Goal: Information Seeking & Learning: Learn about a topic

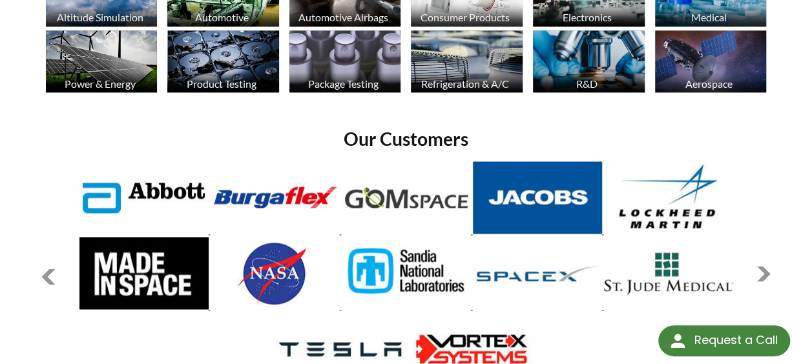
scroll to position [946, 0]
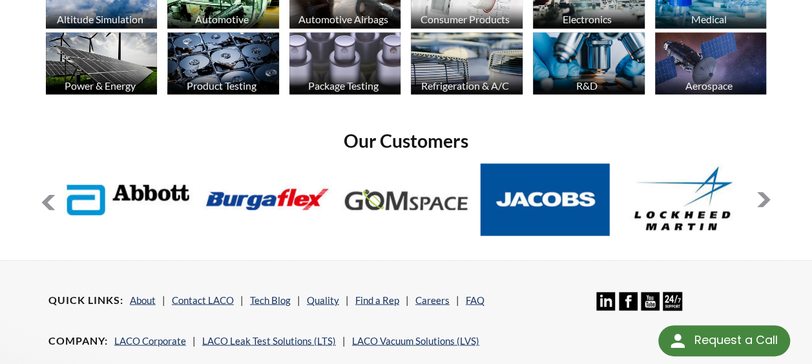
select select "Language Translate Widget"
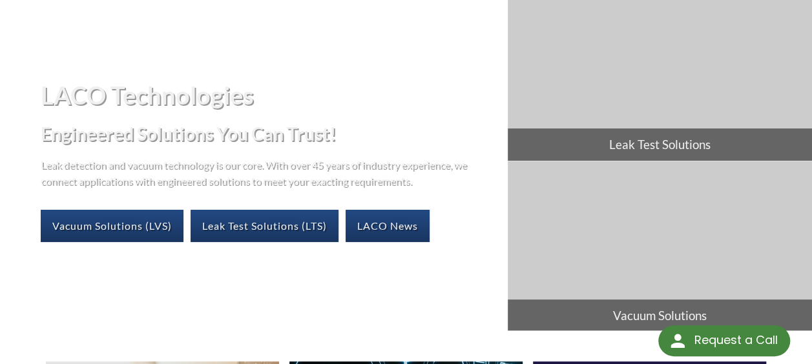
scroll to position [0, 0]
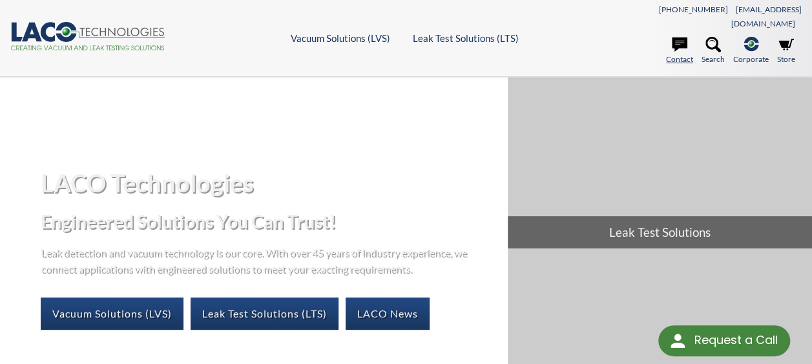
click at [676, 37] on icon at bounding box center [680, 44] width 16 height 14
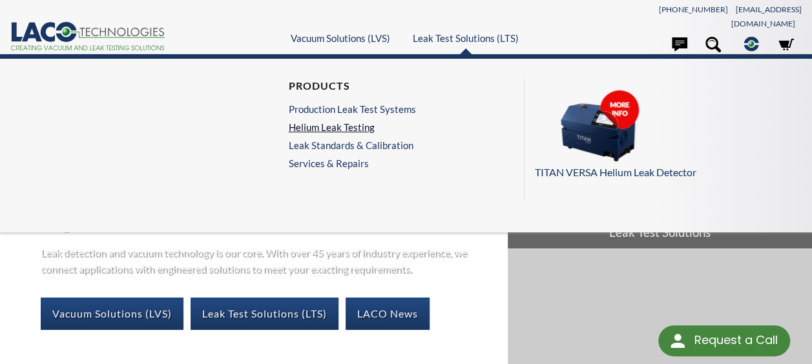
click at [344, 121] on link "Helium Leak Testing" at bounding box center [351, 127] width 127 height 12
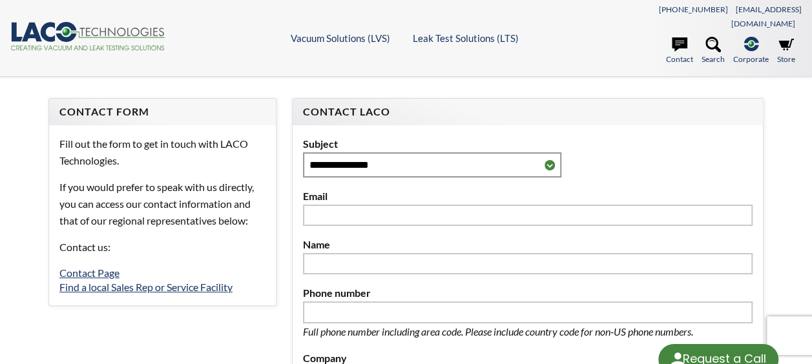
select select "Language Translate Widget"
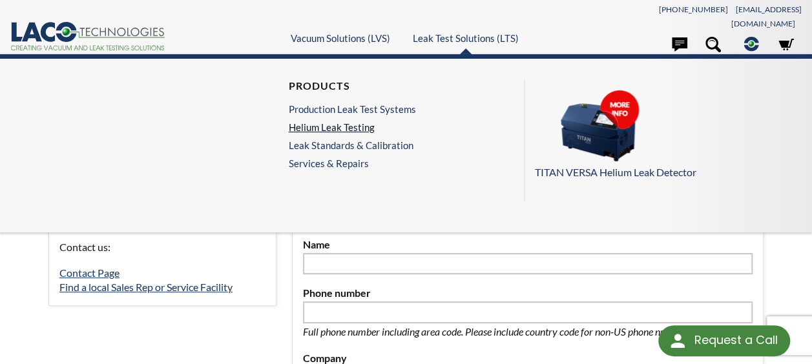
click at [362, 121] on link "Helium Leak Testing" at bounding box center [351, 127] width 127 height 12
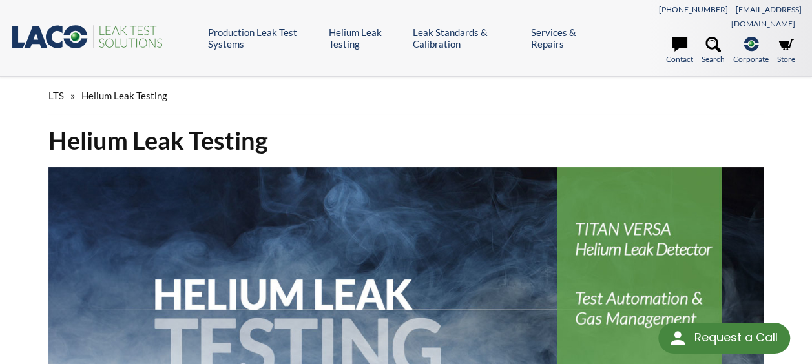
select select "Language Translate Widget"
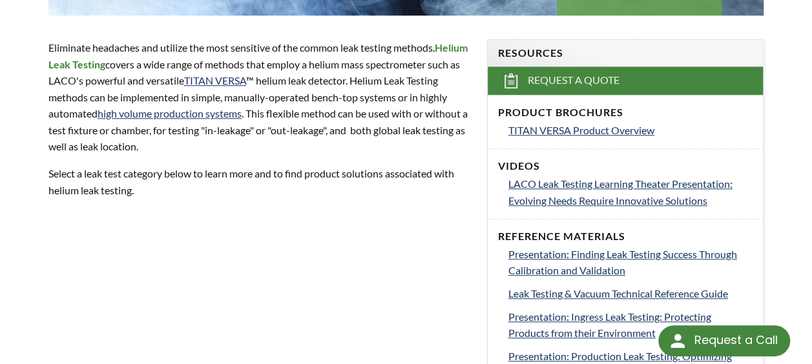
scroll to position [397, 0]
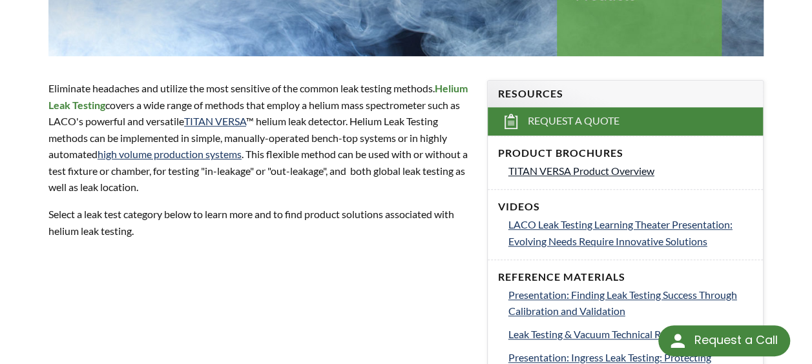
click at [581, 165] on span "TITAN VERSA Product Overview" at bounding box center [581, 171] width 146 height 12
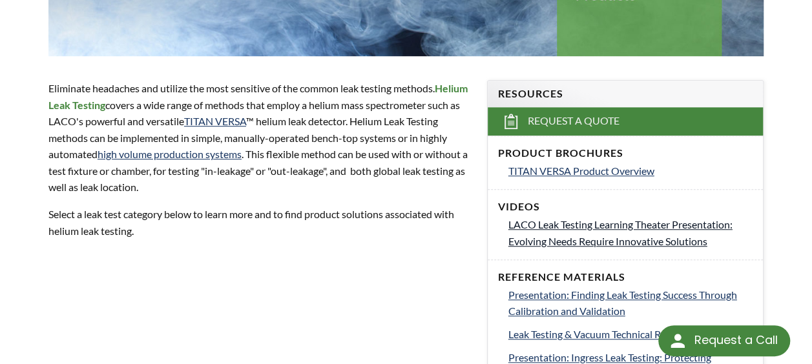
click at [587, 218] on span "LACO Leak Testing Learning Theater Presentation: Evolving Needs Require Innovat…" at bounding box center [620, 232] width 224 height 29
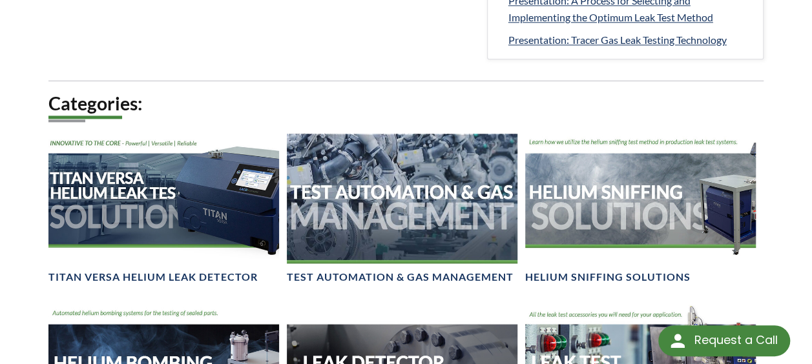
scroll to position [0, 0]
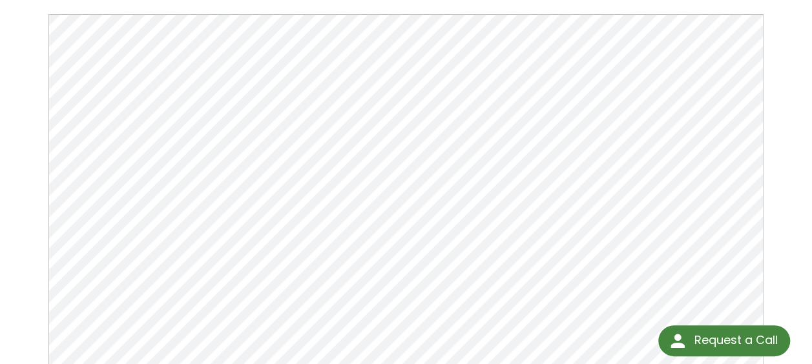
scroll to position [151, 0]
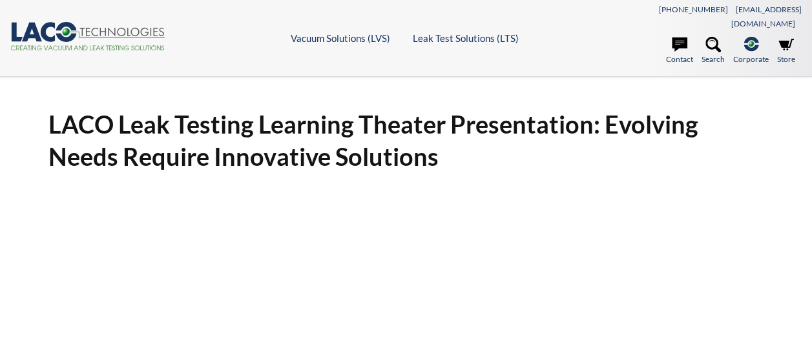
select select "Language Translate Widget"
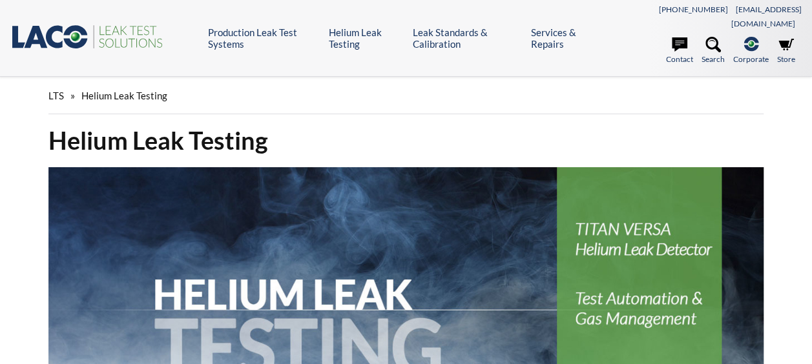
select select "Language Translate Widget"
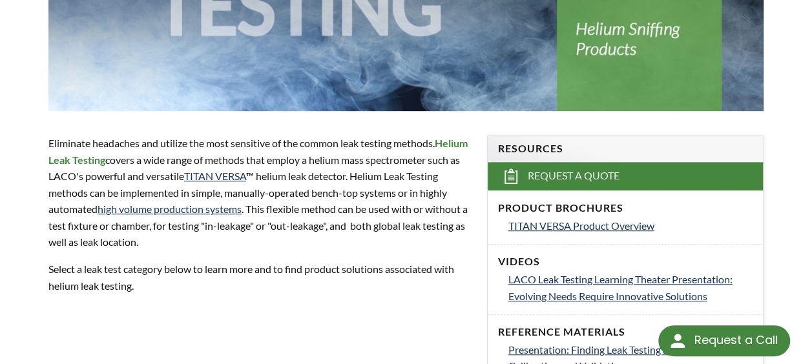
scroll to position [346, 0]
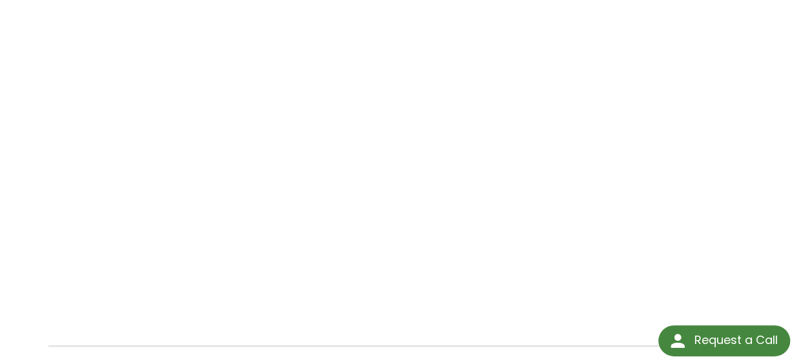
scroll to position [313, 0]
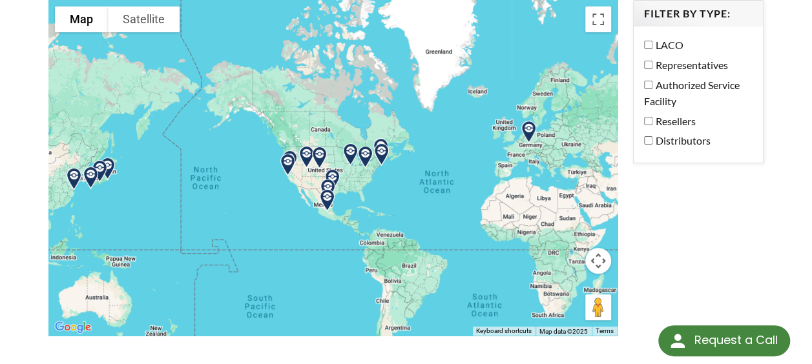
scroll to position [154, 0]
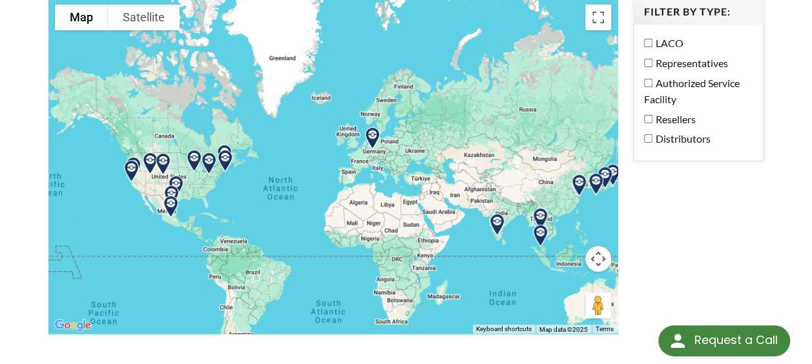
drag, startPoint x: 428, startPoint y: 189, endPoint x: 262, endPoint y: 198, distance: 165.6
click at [262, 198] on div at bounding box center [332, 166] width 569 height 337
click at [499, 209] on img at bounding box center [496, 225] width 33 height 33
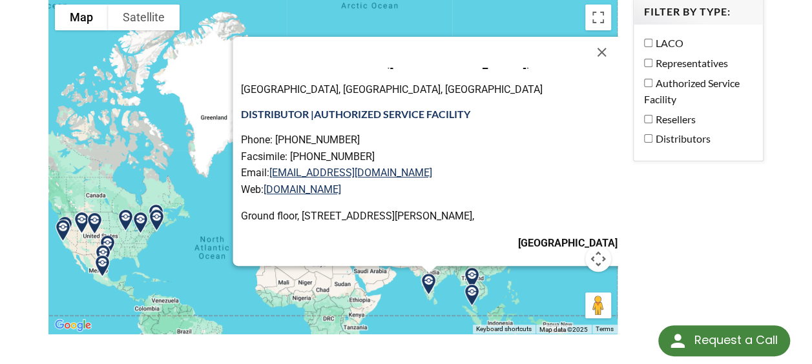
scroll to position [85, 0]
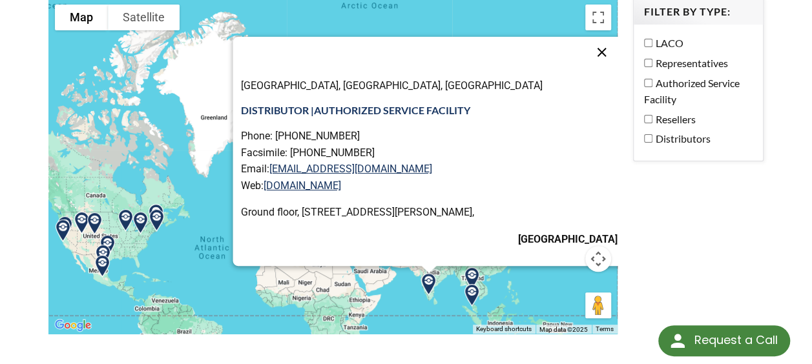
click at [587, 37] on button "Close" at bounding box center [602, 52] width 31 height 31
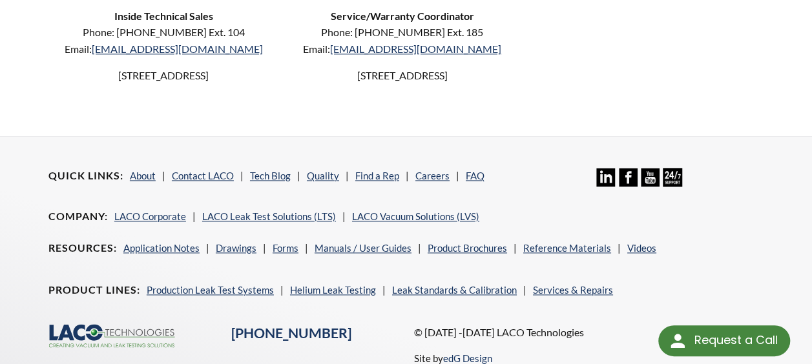
scroll to position [830, 0]
